Goal: Transaction & Acquisition: Purchase product/service

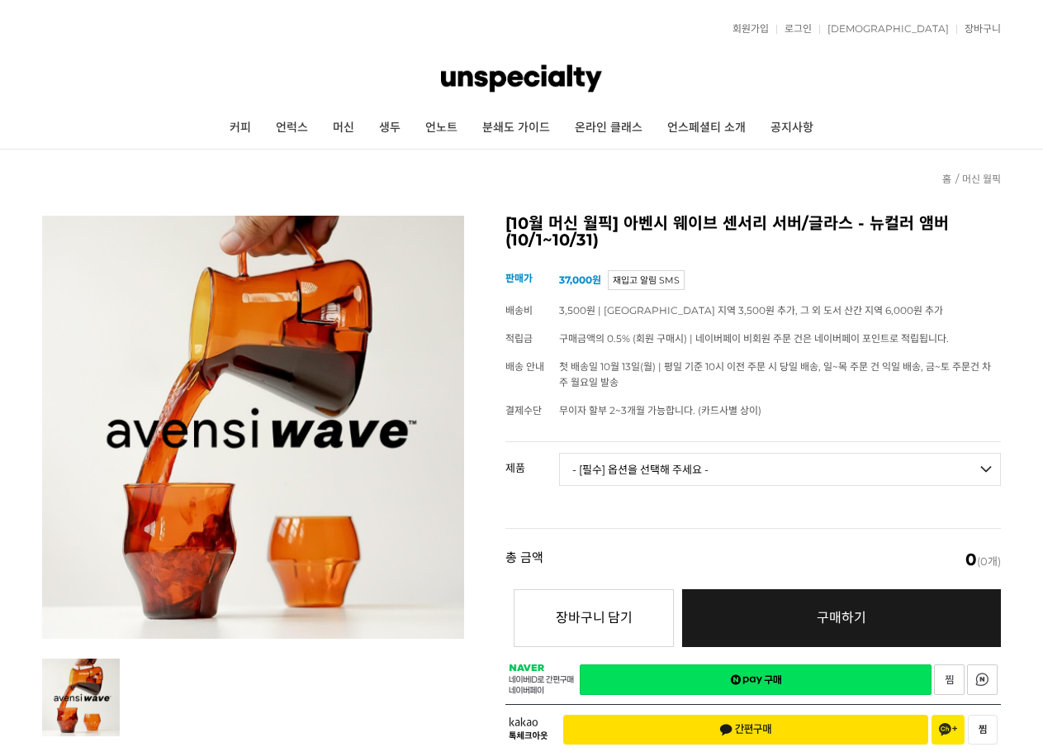
click at [725, 436] on div "[10월 머신 월픽] 아벤시 웨이브 센서리 서버/글라스 - 뉴컬러 앰버 (10/1~10/31) (해외배송 가능 상품) 기본 정보 상품명 [10…" at bounding box center [753, 486] width 496 height 540
click at [722, 468] on select "- [필수] 옵션을 선택해 주세요 - ------------------- 웨이브 앰버 3종 세트 사이클론 센서리 서버 앰버 [품절] 알토 글라…" at bounding box center [780, 469] width 442 height 33
click at [694, 344] on span "구매금액의 0.5% (회원 구매시) | 네이버페이 비회원 주문 건은 네이버페이 포인트로 적립됩니다." at bounding box center [754, 338] width 390 height 12
click at [350, 128] on link "머신" at bounding box center [343, 127] width 46 height 41
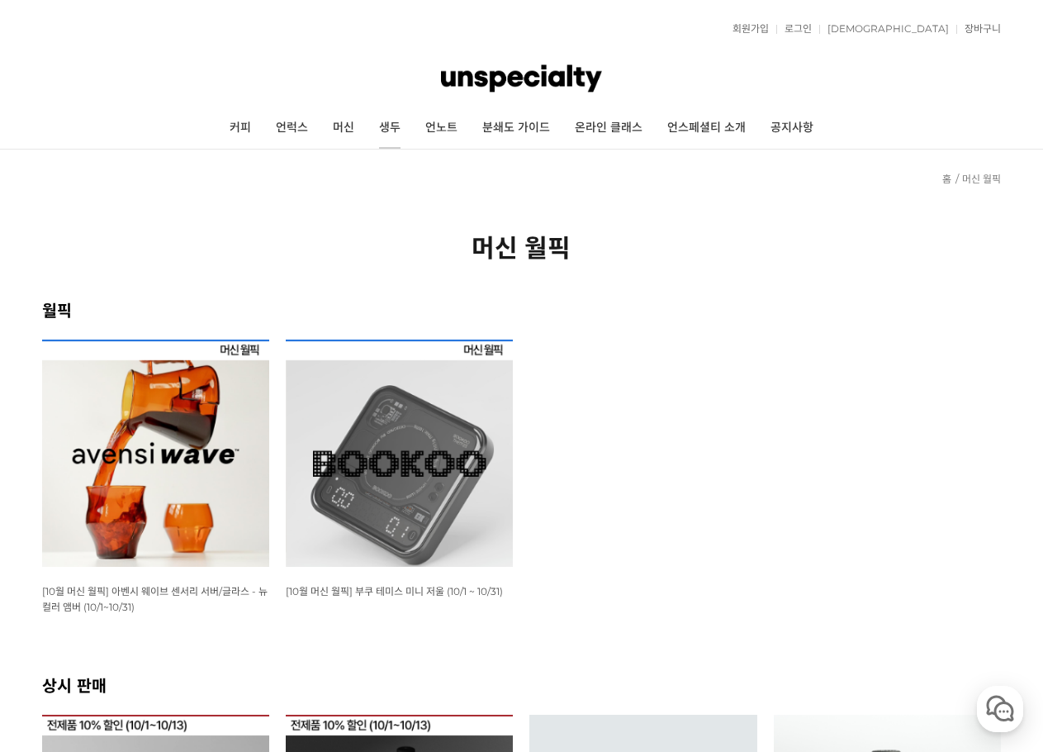
click at [377, 135] on link "생두" at bounding box center [390, 127] width 46 height 41
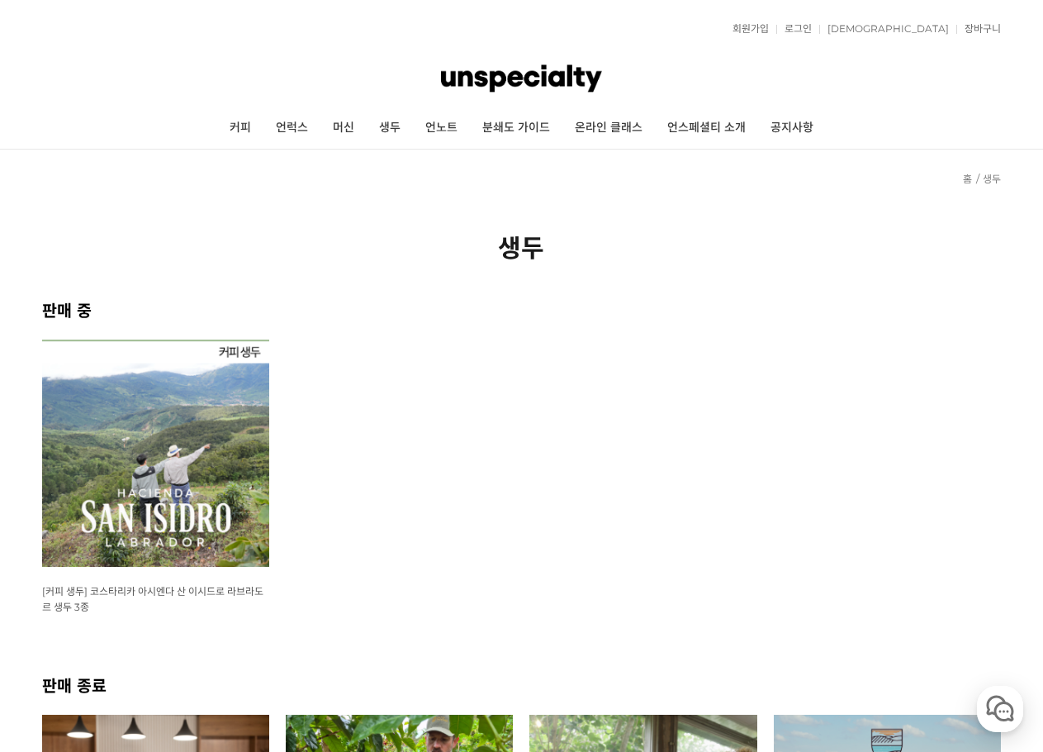
click at [184, 404] on img at bounding box center [155, 452] width 227 height 227
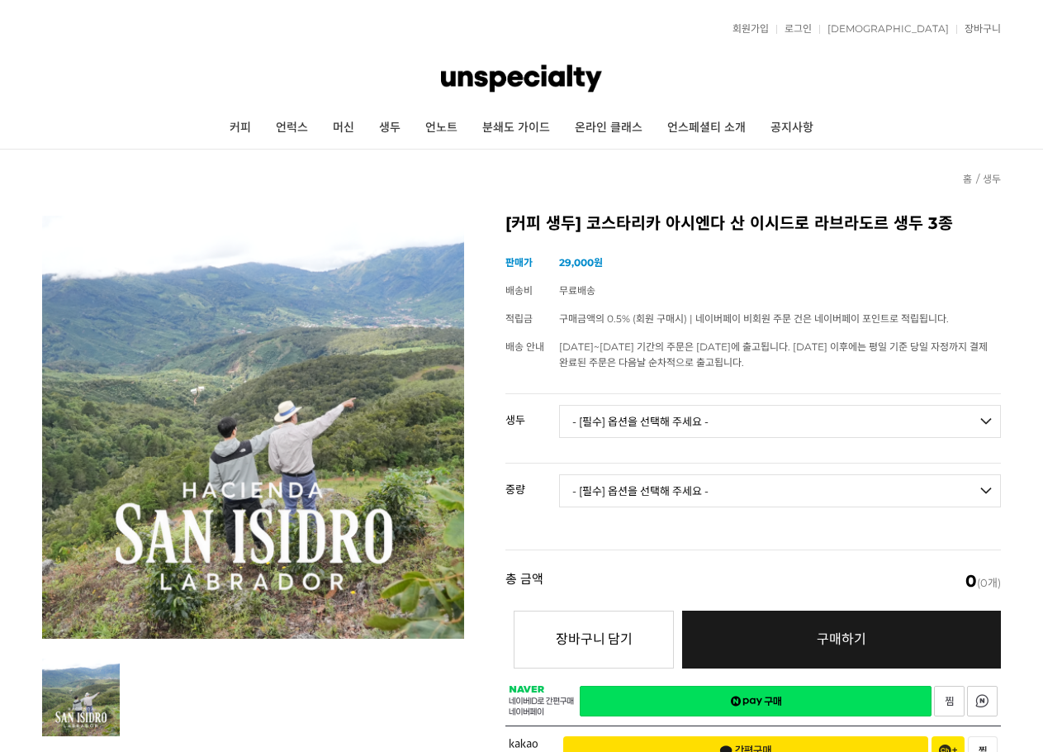
click at [643, 415] on select "- [필수] 옵션을 선택해 주세요 - ------------------- 코스타리카 아시엔다 산 이시드로 라브라도르 엘 세드로 게이샤 무산소 …" at bounding box center [780, 421] width 442 height 33
select select "코스타리카 아시엔다 산 이시드로 라브라도르 엘 세드로 게이샤 워시드"
click at [559, 405] on select "- [필수] 옵션을 선택해 주세요 - ------------------- 코스타리카 아시엔다 산 이시드로 라브라도르 엘 세드로 게이샤 무산소 …" at bounding box center [780, 421] width 442 height 33
click at [661, 495] on select "- [필수] 옵션을 선택해 주세요 - ------------------- 500g 1kg" at bounding box center [780, 490] width 442 height 33
select select "1kg"
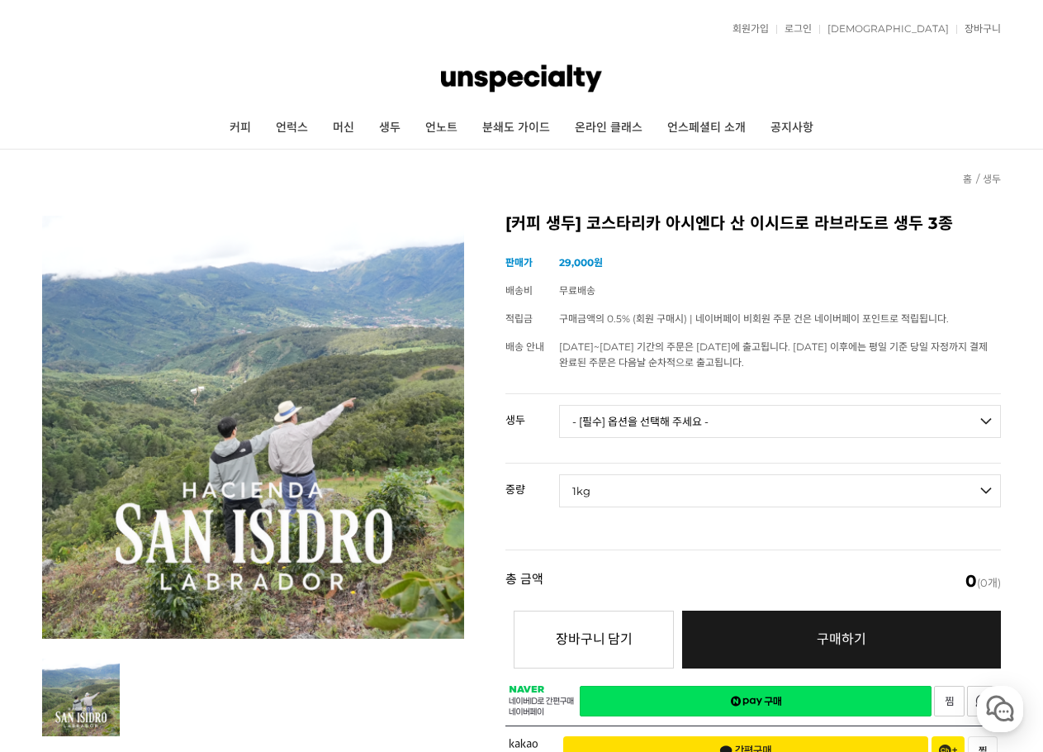
click at [559, 474] on select "- [필수] 옵션을 선택해 주세요 - ------------------- 500g 1kg" at bounding box center [780, 490] width 442 height 33
select select "*"
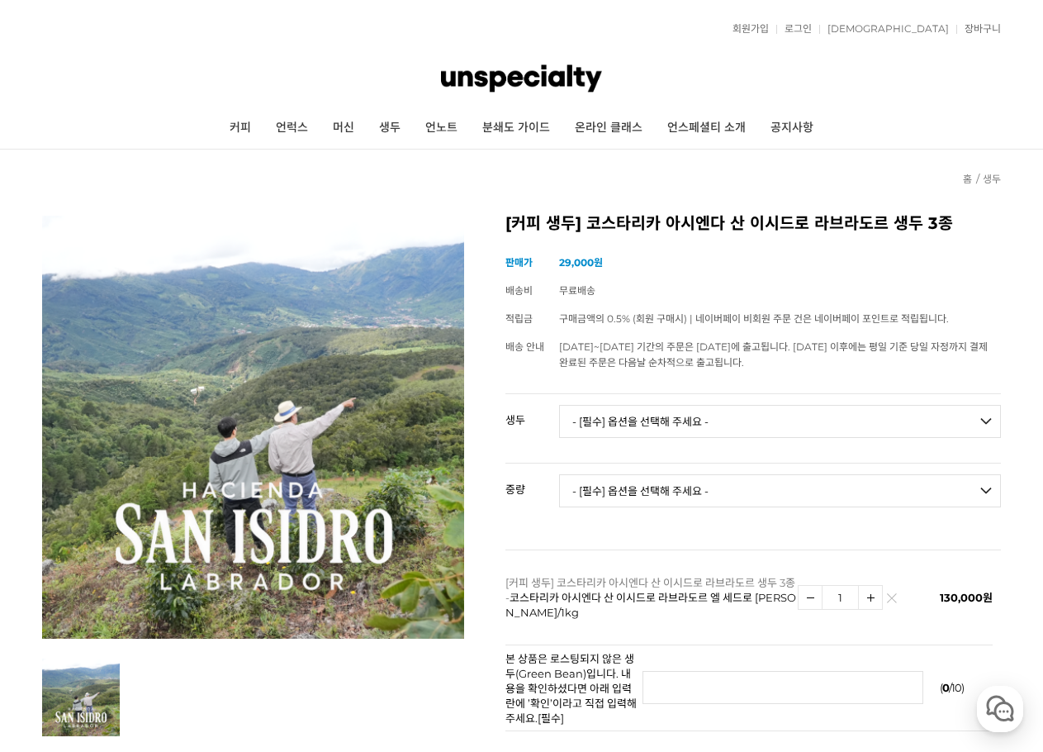
click at [548, 531] on tr "중량 - [필수] 옵션을 선택해 주세요 - ------------------- 500g 1kg" at bounding box center [753, 497] width 496 height 69
click at [292, 135] on link "언럭스" at bounding box center [291, 127] width 57 height 41
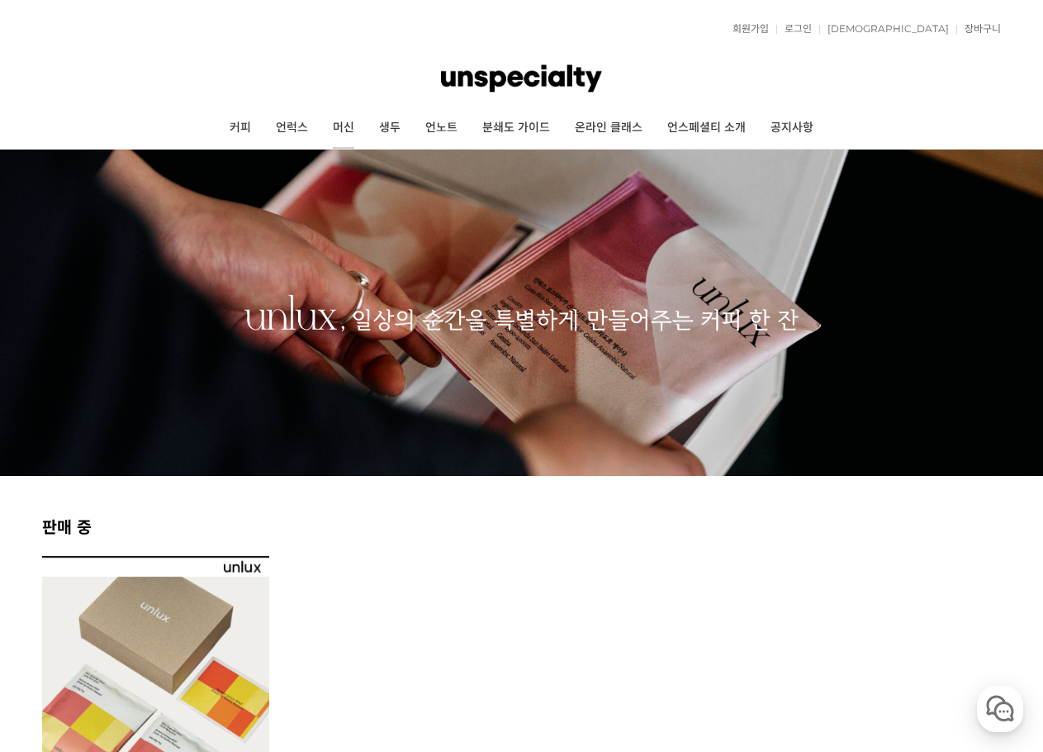
click at [327, 133] on link "머신" at bounding box center [343, 127] width 46 height 41
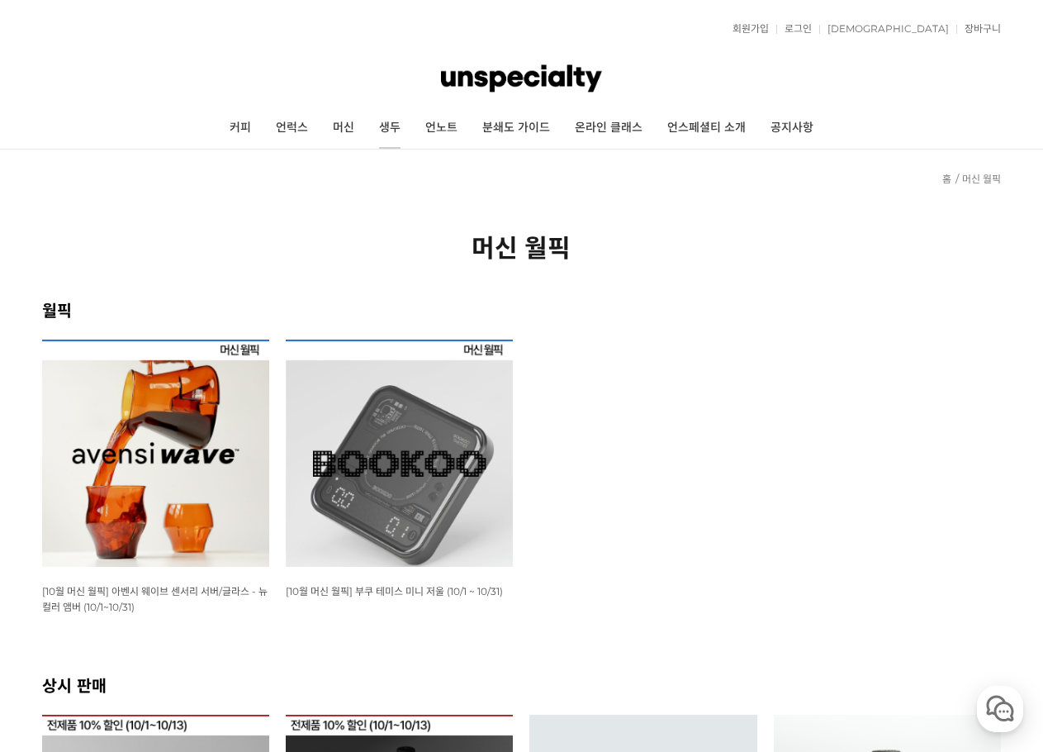
click at [392, 131] on link "생두" at bounding box center [390, 127] width 46 height 41
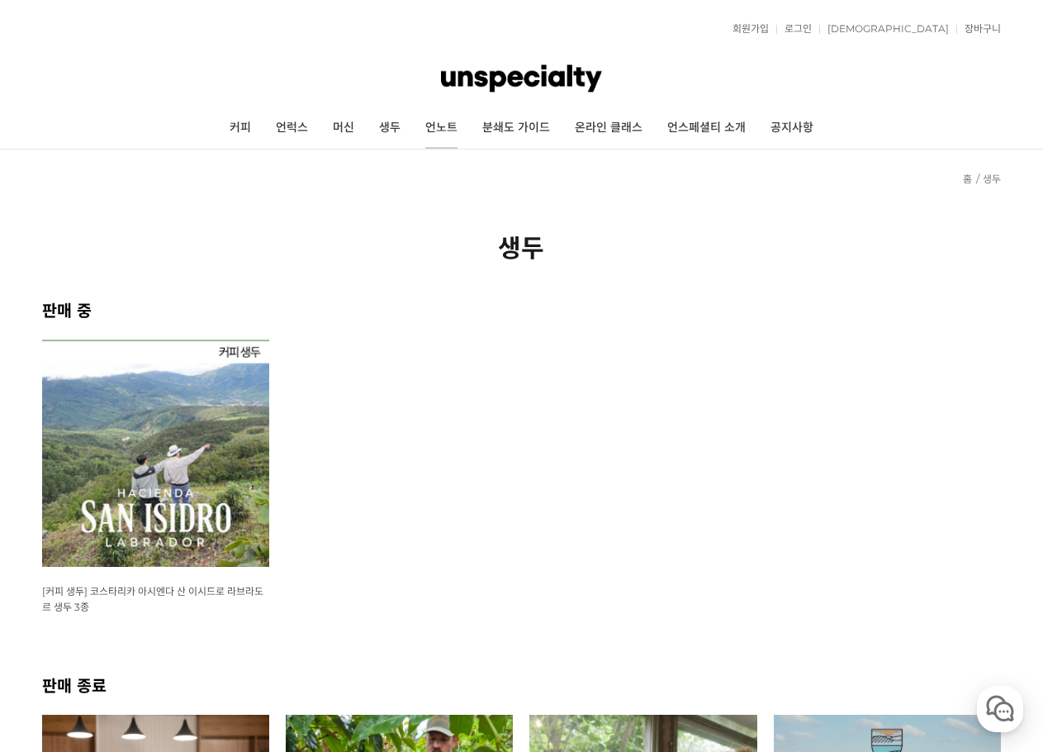
click at [449, 140] on link "언노트" at bounding box center [441, 127] width 57 height 41
click at [239, 124] on link "커피" at bounding box center [240, 127] width 46 height 41
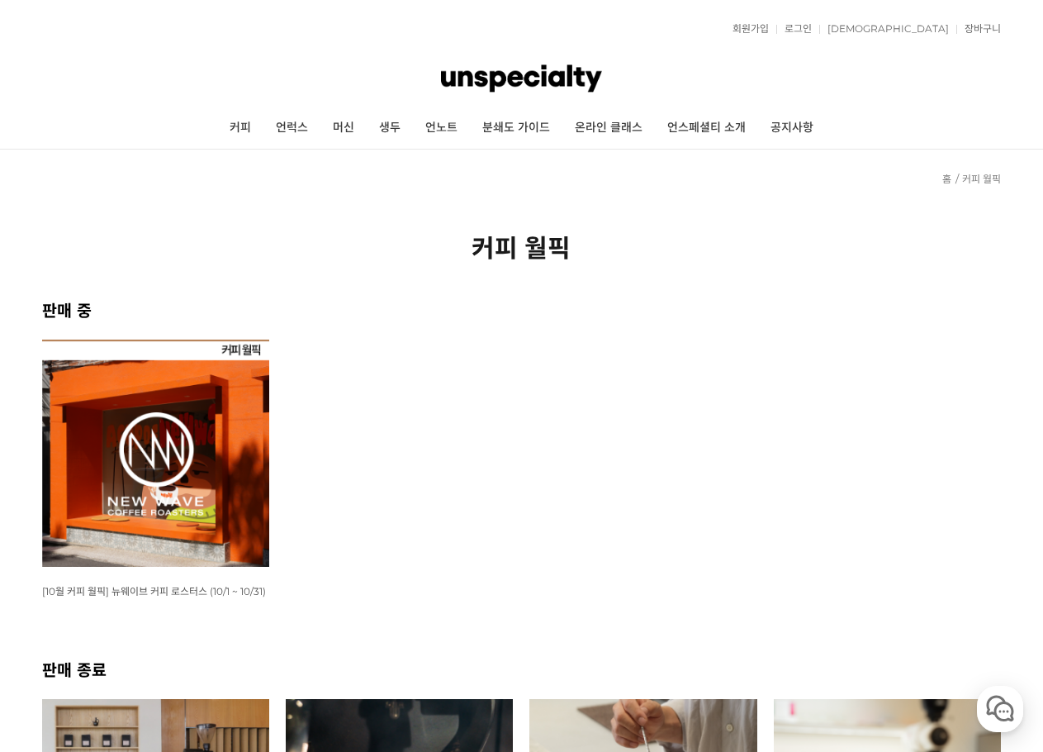
click at [211, 420] on img at bounding box center [155, 452] width 227 height 227
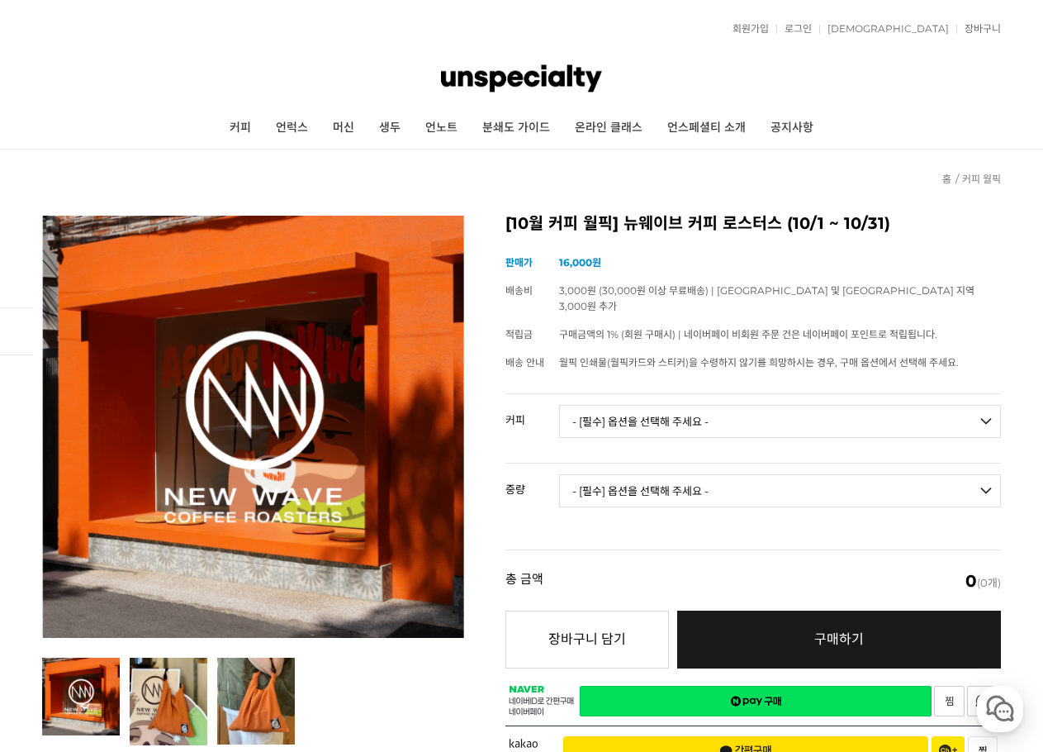
click at [534, 93] on img at bounding box center [521, 79] width 160 height 50
